Goal: Check status: Check status

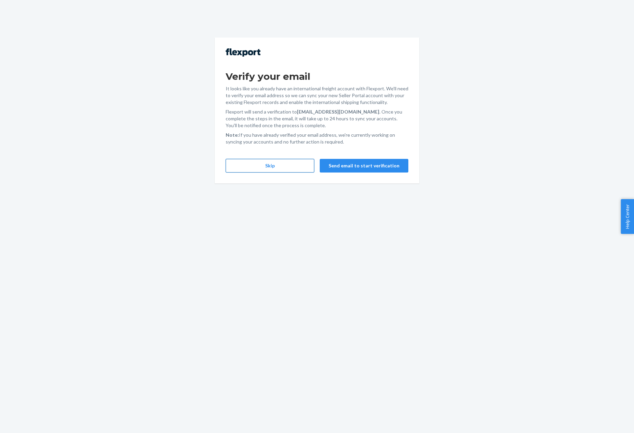
click at [250, 167] on button "Skip" at bounding box center [270, 166] width 89 height 14
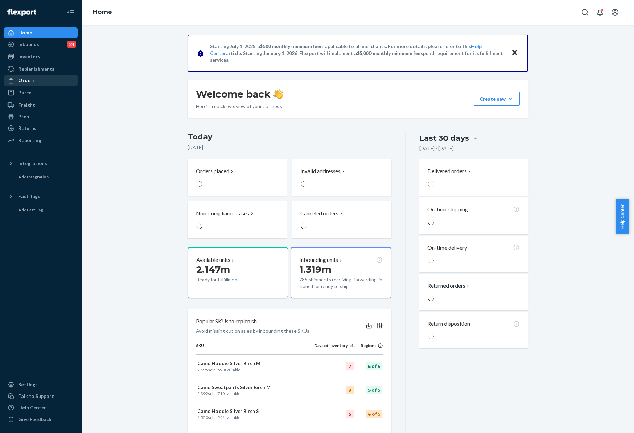
click at [44, 81] on div "Orders" at bounding box center [41, 81] width 72 height 10
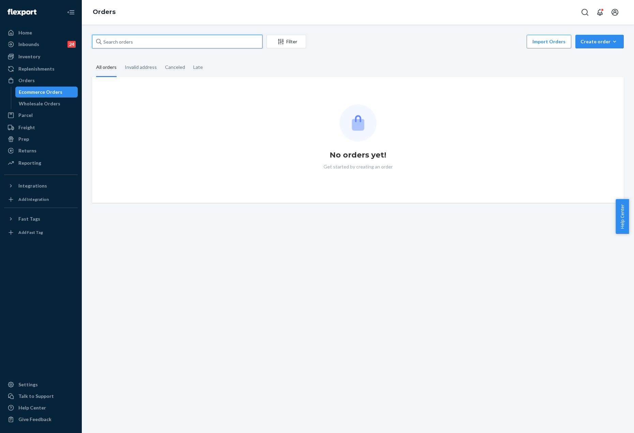
click at [184, 42] on input "text" at bounding box center [177, 42] width 170 height 14
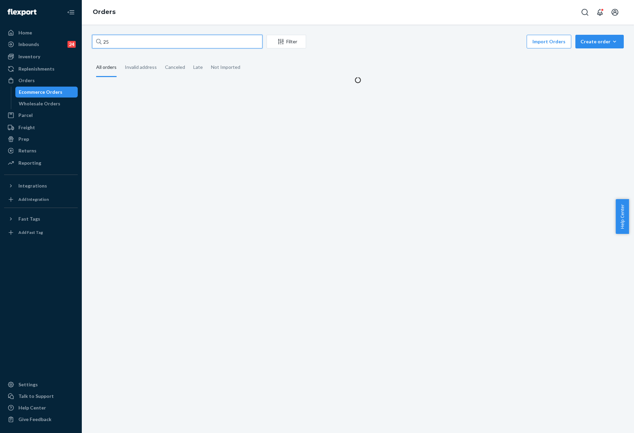
paste input "5111749"
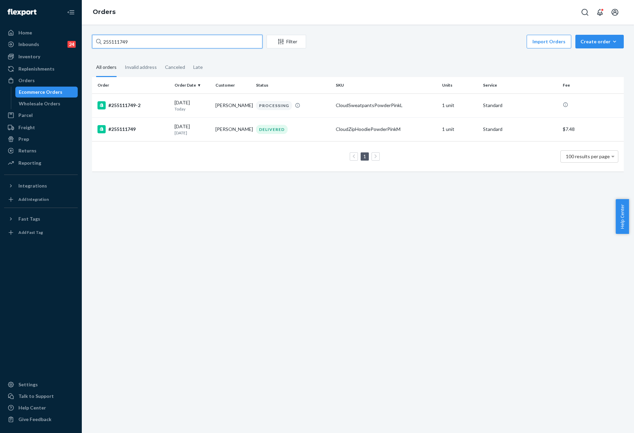
type input "255111749"
